Goal: Task Accomplishment & Management: Complete application form

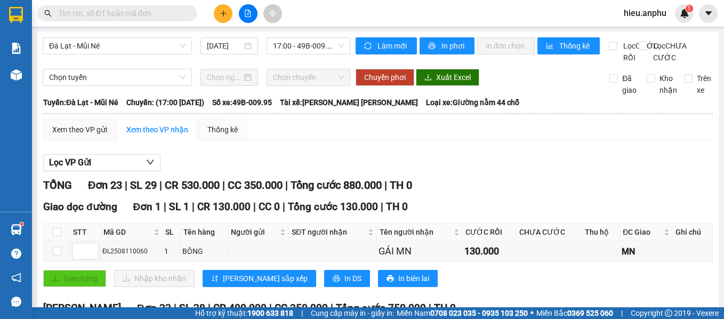
scroll to position [239, 0]
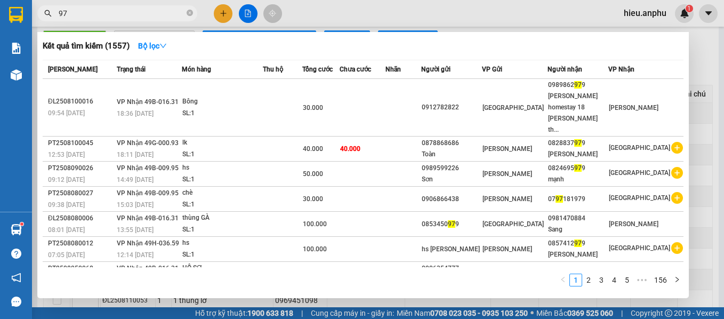
type input "9"
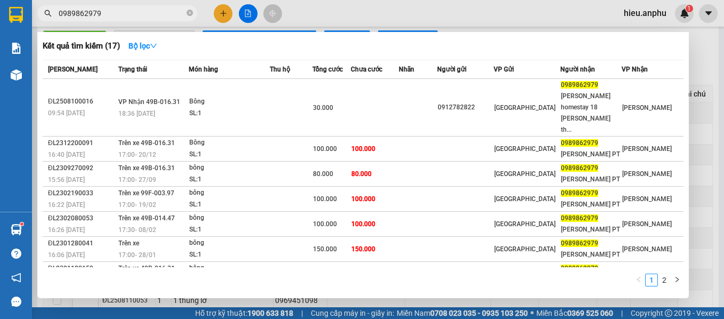
type input "0989862979"
click at [191, 11] on icon "close-circle" at bounding box center [189, 13] width 6 height 6
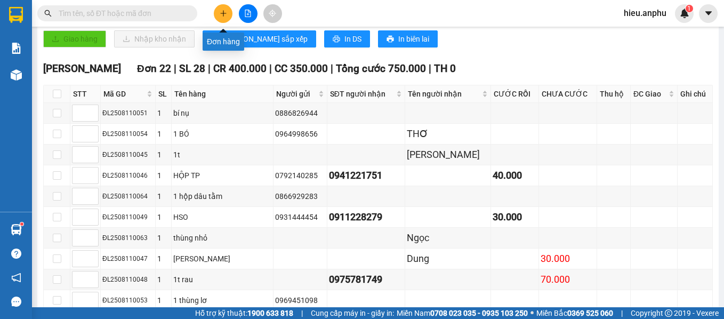
click at [222, 12] on icon "plus" at bounding box center [223, 13] width 7 height 7
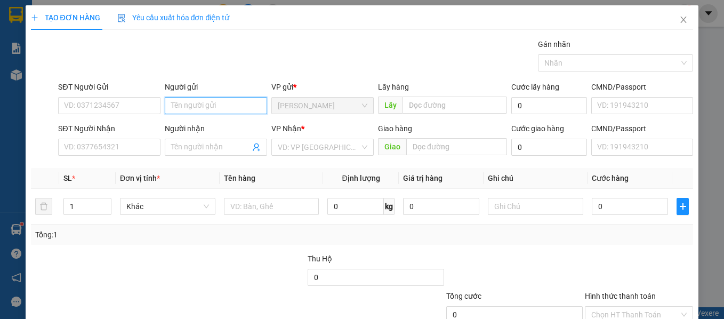
click at [217, 106] on input "Người gửi" at bounding box center [216, 105] width 102 height 17
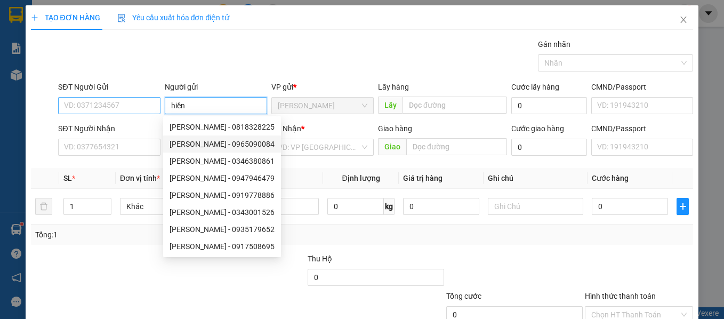
type input "hiền"
click at [72, 107] on input "SĐT Người Gửi" at bounding box center [109, 105] width 102 height 17
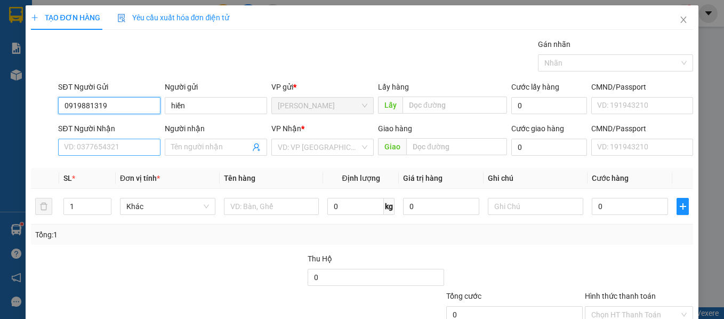
type input "0919881319"
click at [114, 144] on input "SĐT Người Nhận" at bounding box center [109, 147] width 102 height 17
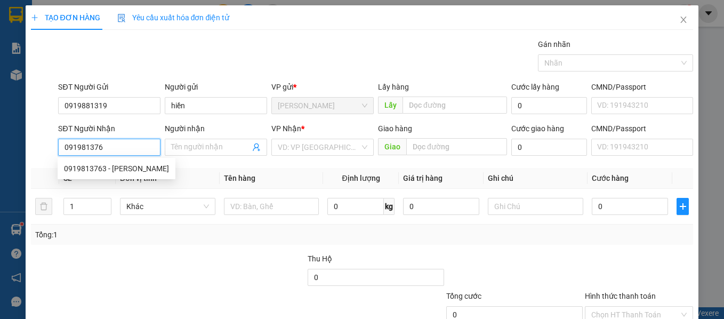
type input "0919813763"
click at [137, 168] on div "0919813763 - [PERSON_NAME]" at bounding box center [116, 168] width 105 height 12
type input "[PERSON_NAME]"
type input "30.000"
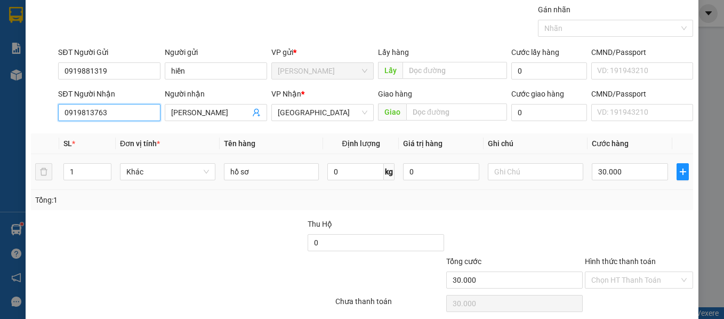
scroll to position [53, 0]
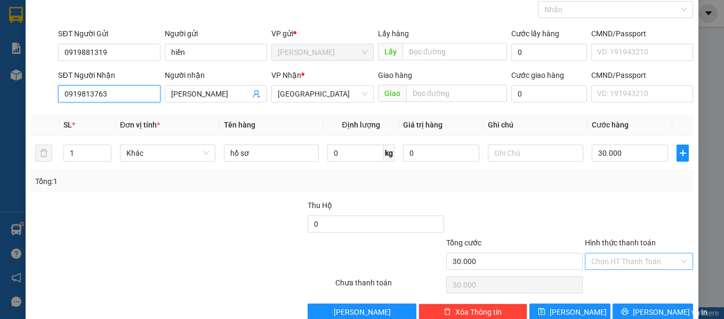
type input "0919813763"
click at [637, 265] on input "Hình thức thanh toán" at bounding box center [635, 261] width 88 height 16
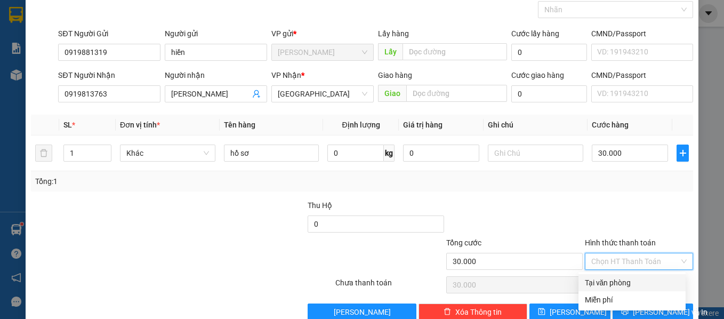
click at [625, 282] on div "Tại văn phòng" at bounding box center [631, 283] width 94 height 12
type input "0"
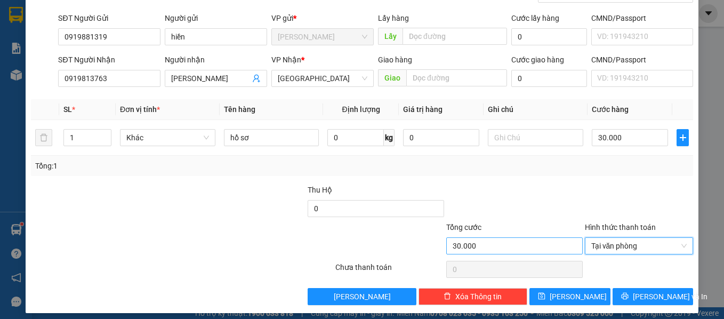
scroll to position [76, 0]
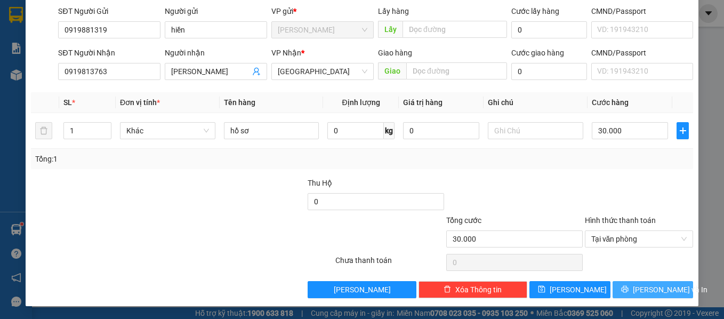
click at [666, 287] on button "[PERSON_NAME] và In" at bounding box center [652, 289] width 81 height 17
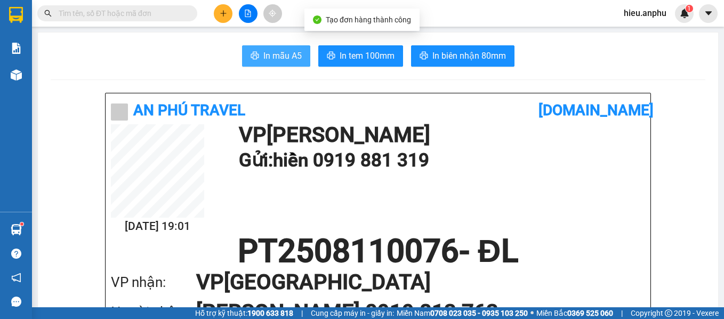
click at [250, 51] on button "In mẫu A5" at bounding box center [276, 55] width 68 height 21
click at [142, 18] on input "text" at bounding box center [122, 13] width 126 height 12
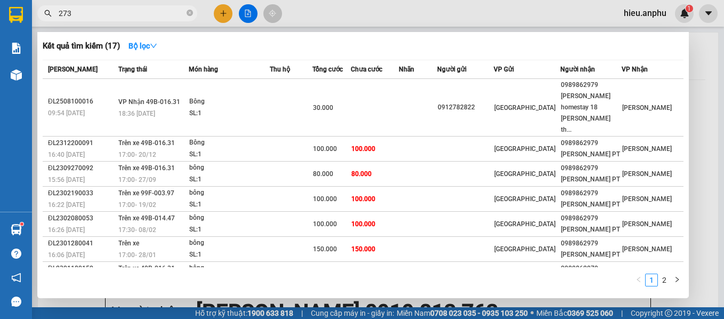
type input "2735"
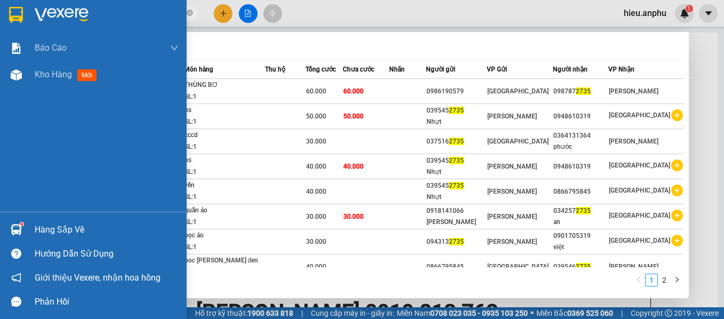
drag, startPoint x: 94, startPoint y: 10, endPoint x: 29, endPoint y: 14, distance: 65.6
click at [29, 14] on section "Kết quả [PERSON_NAME] ( 12 ) Bộ lọc Mã ĐH Trạng thái Món hàng Thu hộ Tổng [PERS…" at bounding box center [362, 159] width 724 height 319
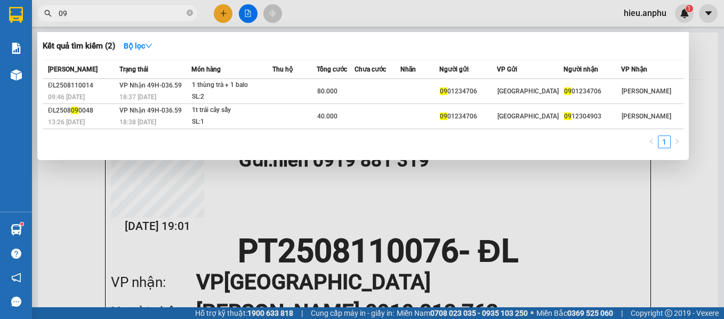
type input "0"
